Goal: Task Accomplishment & Management: Manage account settings

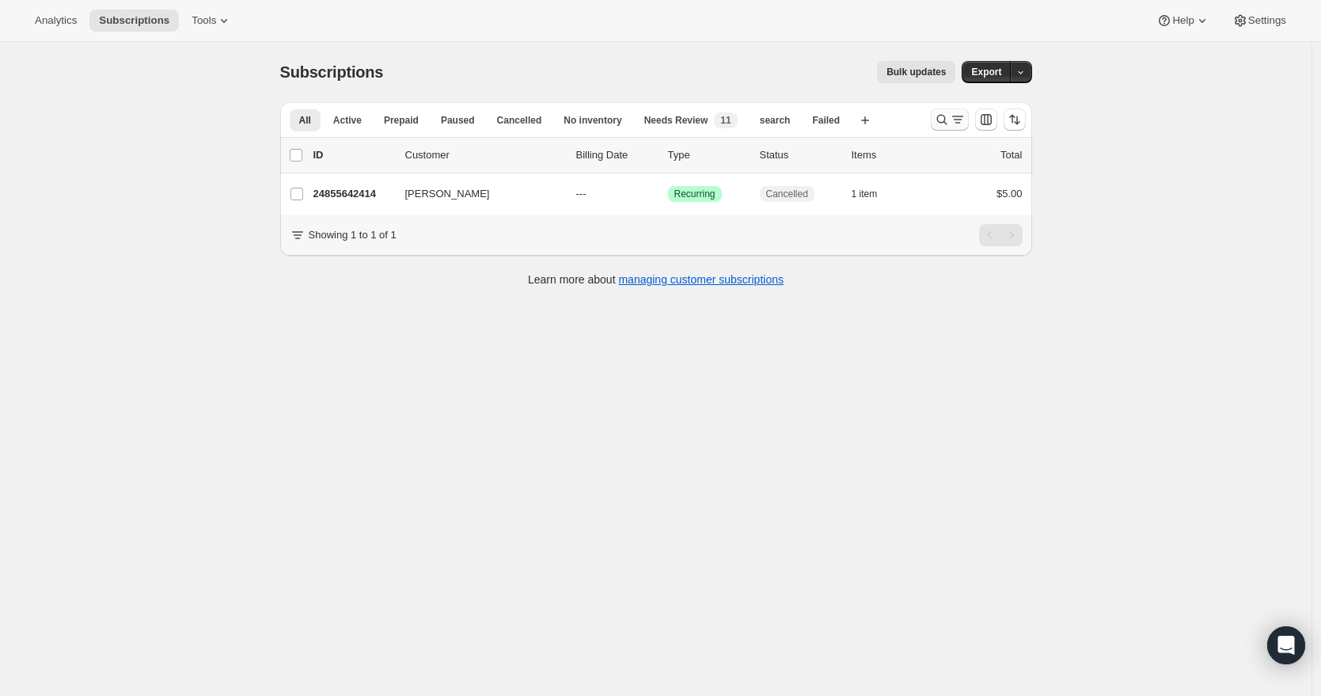
click at [944, 119] on icon "Search and filter results" at bounding box center [942, 120] width 16 height 16
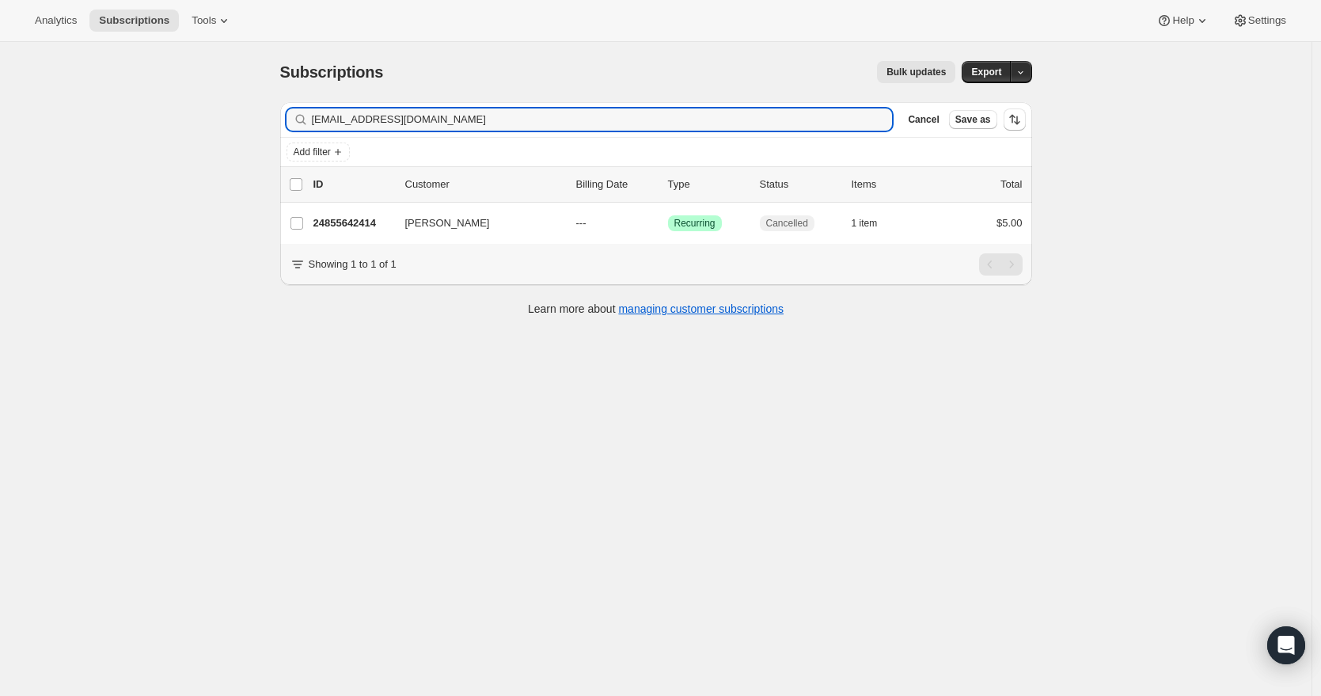
drag, startPoint x: 438, startPoint y: 122, endPoint x: 269, endPoint y: 113, distance: 169.6
click at [269, 113] on div "Subscriptions. This page is ready Subscriptions Bulk updates More actions Bulk …" at bounding box center [656, 187] width 790 height 290
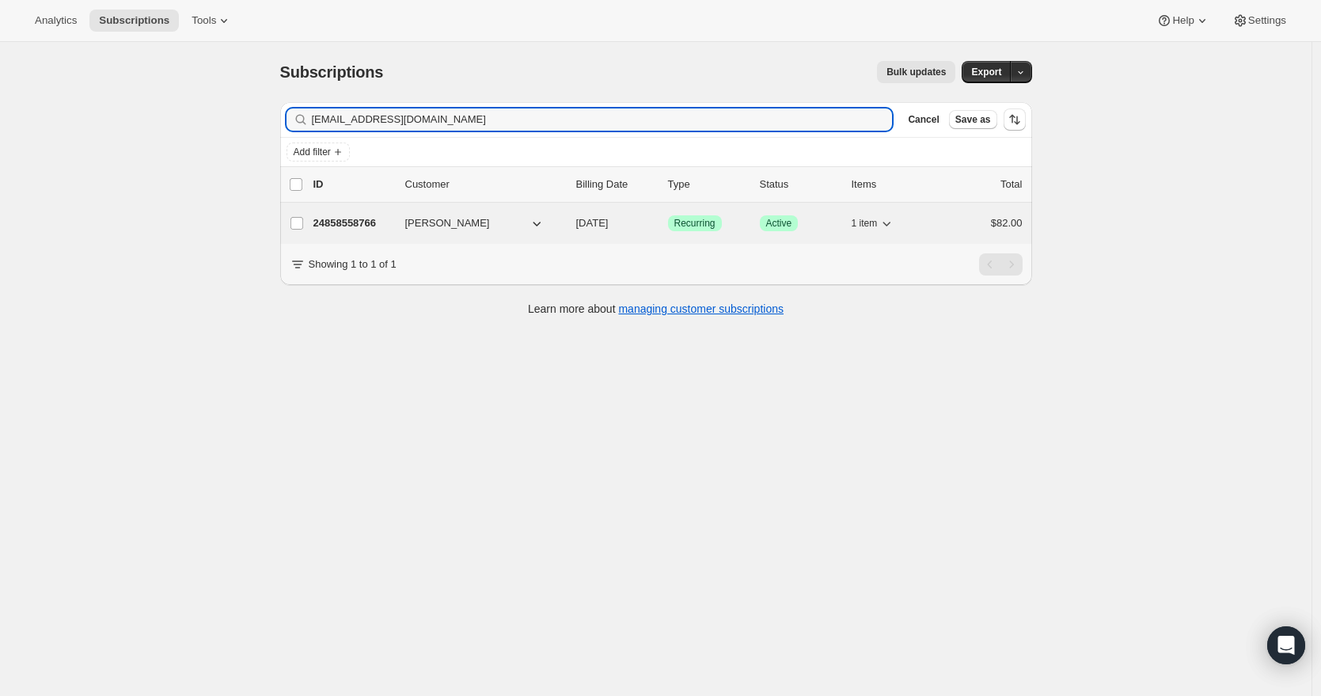
type input "[EMAIL_ADDRESS][DOMAIN_NAME]"
click at [503, 218] on button "[PERSON_NAME]" at bounding box center [475, 223] width 158 height 25
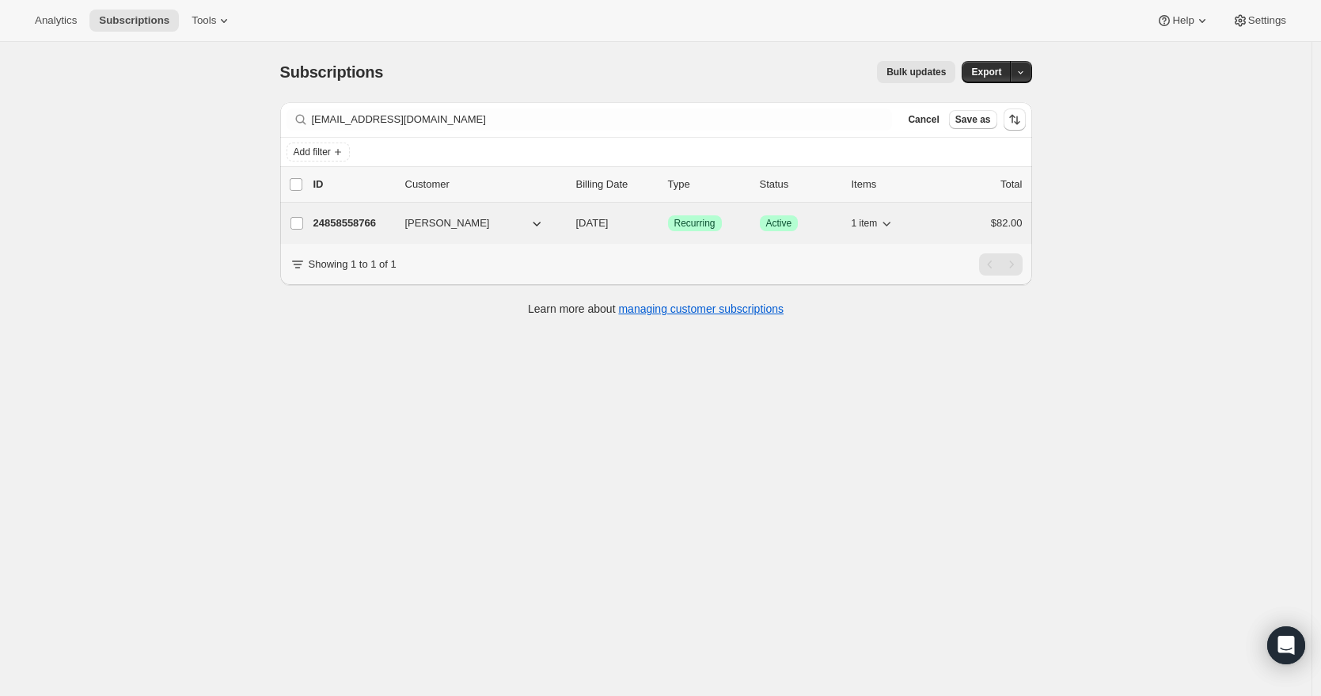
click at [372, 218] on p "24858558766" at bounding box center [352, 223] width 79 height 16
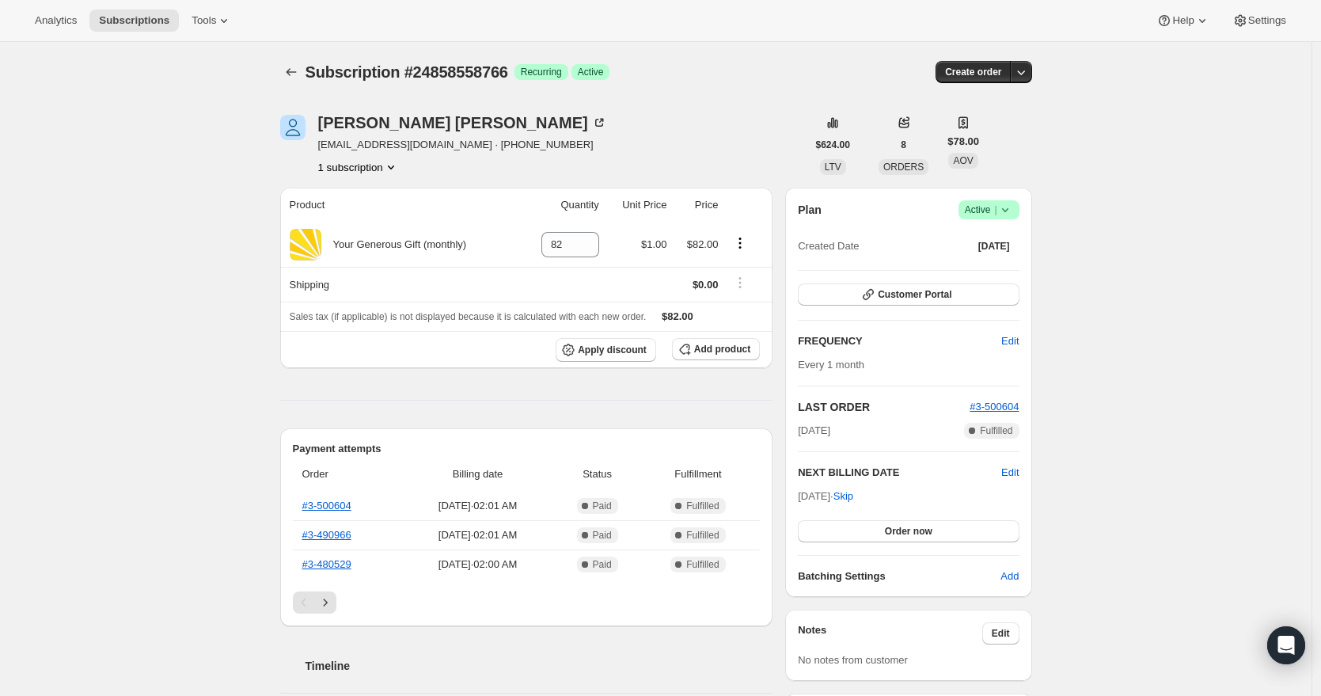
click at [1009, 205] on icon at bounding box center [1005, 210] width 16 height 16
click at [991, 269] on span "Cancel subscription" at bounding box center [987, 268] width 89 height 12
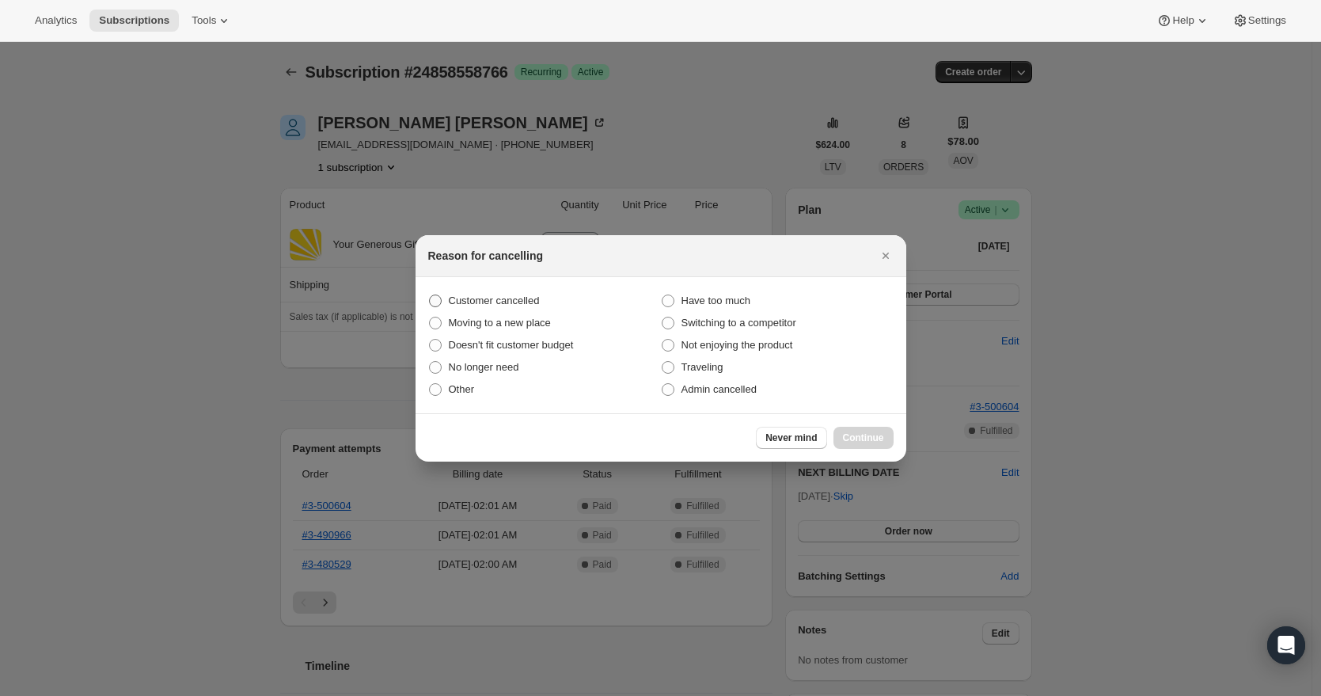
click at [538, 296] on span "Customer cancelled" at bounding box center [494, 300] width 91 height 12
click at [430, 295] on input "Customer cancelled" at bounding box center [429, 294] width 1 height 1
radio input "true"
click at [848, 434] on span "Continue" at bounding box center [863, 437] width 41 height 13
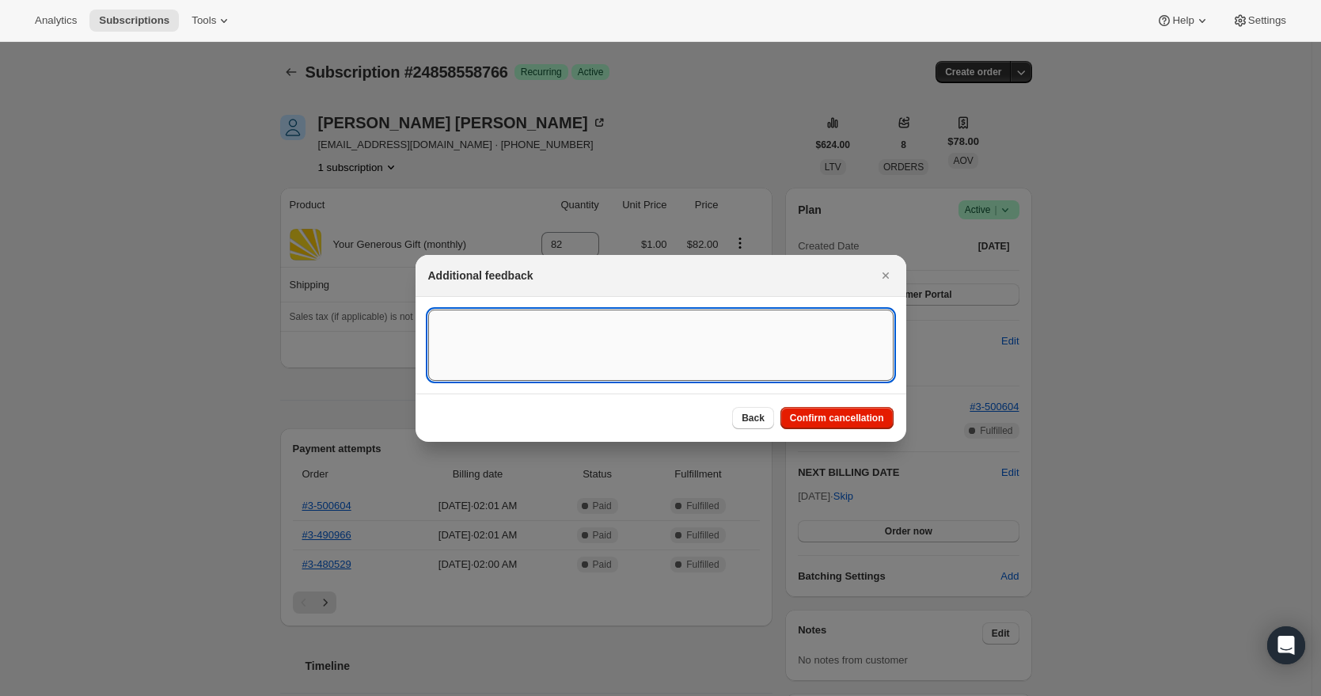
click at [729, 327] on textarea ":r2m:" at bounding box center [660, 344] width 465 height 71
drag, startPoint x: 753, startPoint y: 324, endPoint x: 402, endPoint y: 318, distance: 350.7
type textarea "[DATE] RR - Partner requested to Cancel Recurring Donation"
click at [832, 416] on span "Confirm cancellation" at bounding box center [837, 418] width 94 height 13
